Goal: Check status: Check status

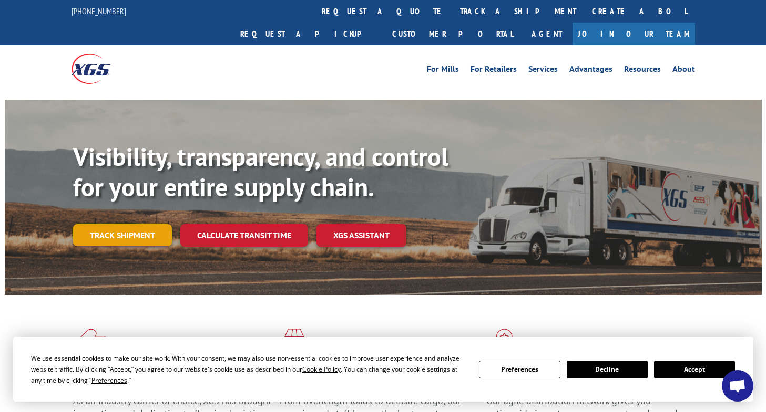
click at [123, 224] on link "Track shipment" at bounding box center [122, 235] width 99 height 22
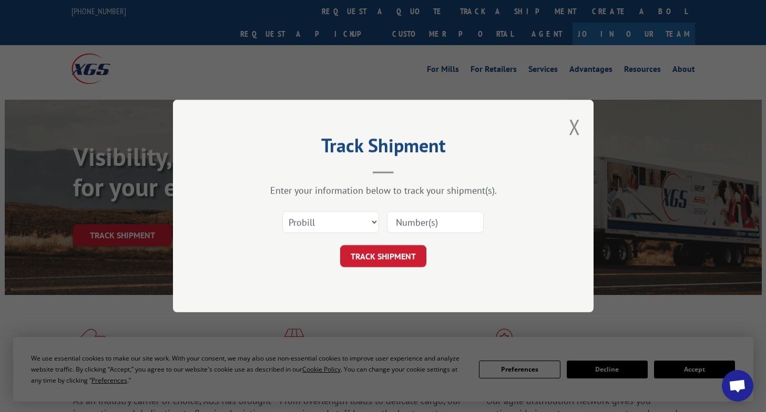
click at [425, 219] on input at bounding box center [435, 222] width 97 height 22
paste input "17638696"
type input "17638696"
click at [402, 247] on button "TRACK SHIPMENT" at bounding box center [383, 256] width 86 height 22
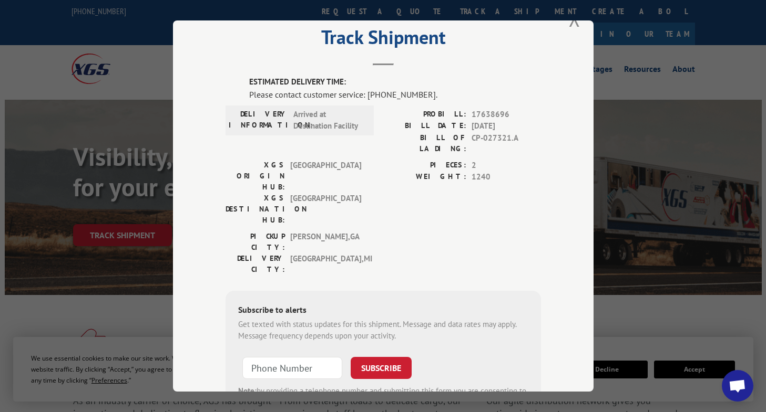
scroll to position [28, 0]
drag, startPoint x: 354, startPoint y: 88, endPoint x: 394, endPoint y: 88, distance: 39.4
click at [393, 88] on label "ESTIMATED DELIVERY TIME:" at bounding box center [395, 83] width 292 height 12
click at [357, 84] on label "ESTIMATED DELIVERY TIME:" at bounding box center [395, 83] width 292 height 12
click at [345, 81] on label "ESTIMATED DELIVERY TIME:" at bounding box center [395, 83] width 292 height 12
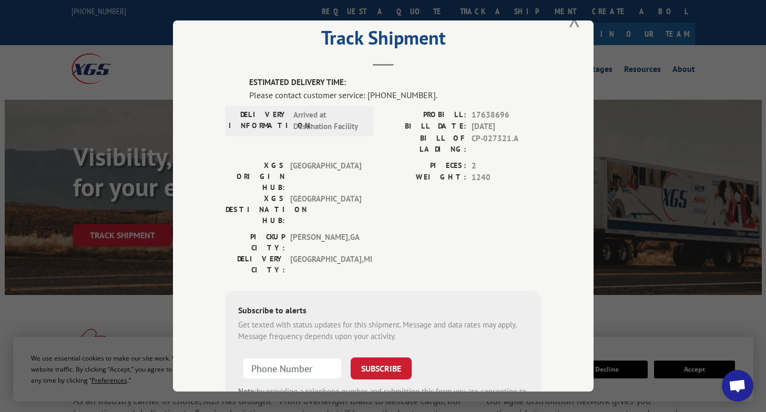
click at [333, 79] on label "ESTIMATED DELIVERY TIME:" at bounding box center [395, 83] width 292 height 12
click at [146, 86] on div "Track Shipment ESTIMATED DELIVERY TIME: Please contact customer service: [PHONE…" at bounding box center [383, 206] width 766 height 412
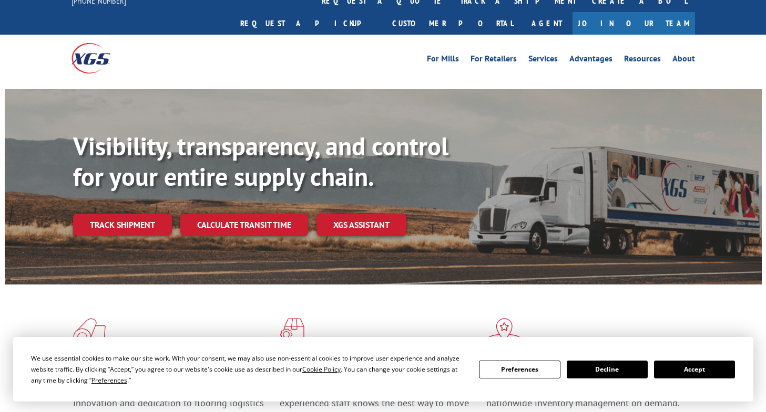
scroll to position [53, 0]
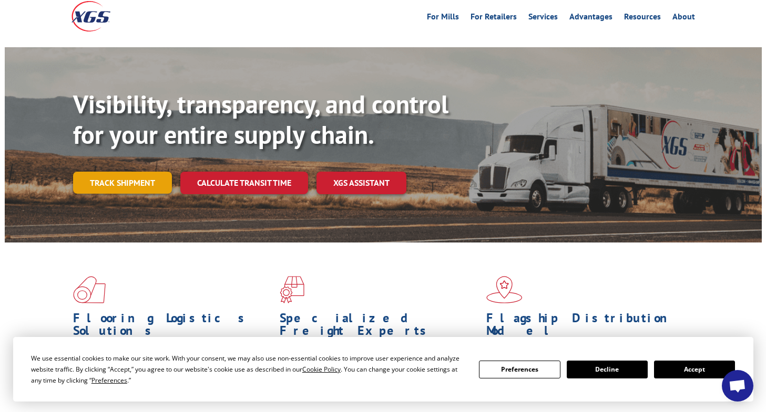
click at [140, 172] on link "Track shipment" at bounding box center [122, 183] width 99 height 22
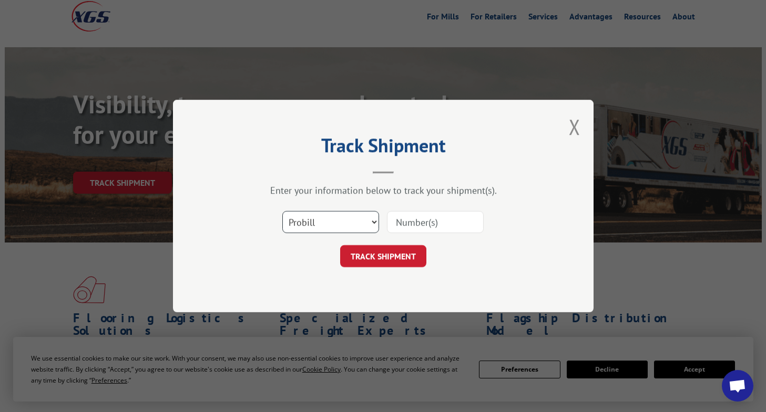
click at [331, 216] on select "Select category... Probill BOL PO" at bounding box center [330, 222] width 97 height 22
select select "bol"
click at [282, 211] on select "Select category... Probill BOL PO" at bounding box center [330, 222] width 97 height 22
click at [400, 229] on input at bounding box center [435, 222] width 97 height 22
paste input "CP-028255.A"
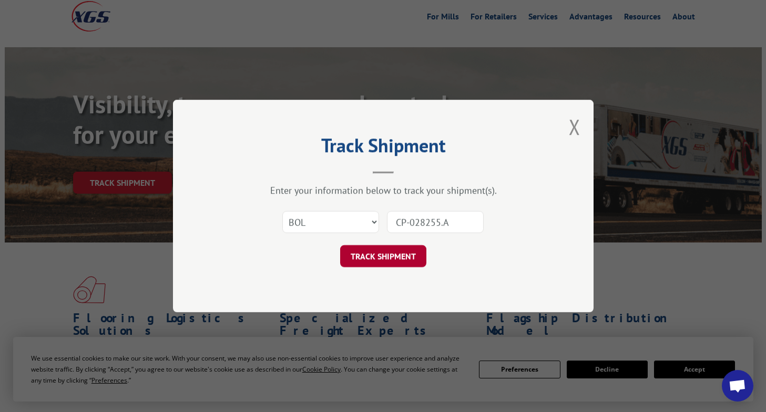
type input "CP-028255.A"
click at [381, 255] on button "TRACK SHIPMENT" at bounding box center [383, 256] width 86 height 22
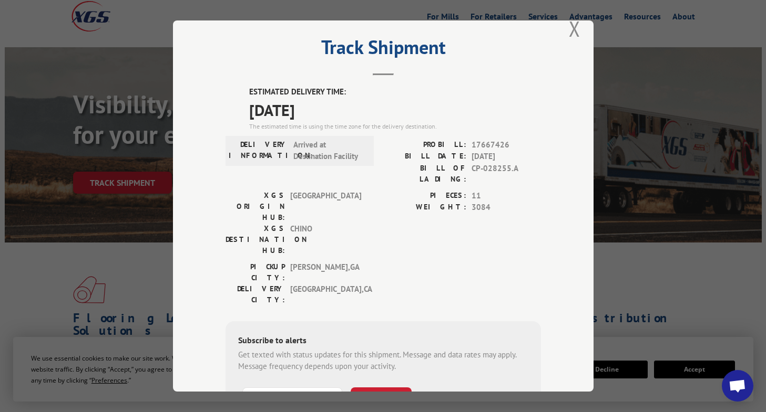
scroll to position [0, 0]
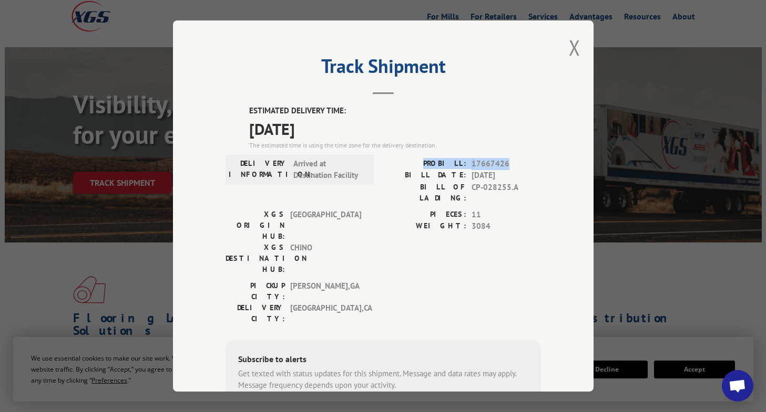
drag, startPoint x: 430, startPoint y: 162, endPoint x: 506, endPoint y: 169, distance: 75.9
click at [506, 169] on div "PROBILL: 17667426" at bounding box center [462, 164] width 158 height 12
copy div "PROBILL: 17667426"
